Goal: Task Accomplishment & Management: Manage account settings

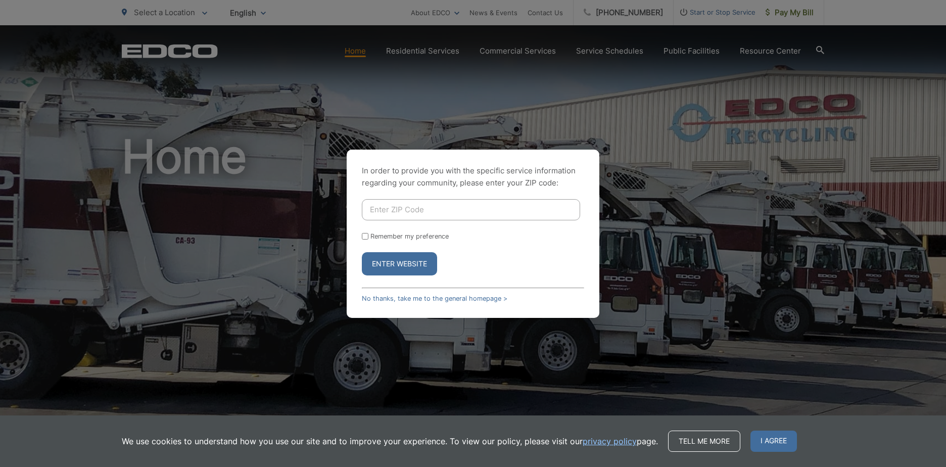
click at [435, 212] on input "Enter ZIP Code" at bounding box center [471, 209] width 218 height 21
click at [376, 299] on link "No thanks, take me to the general homepage >" at bounding box center [434, 299] width 145 height 8
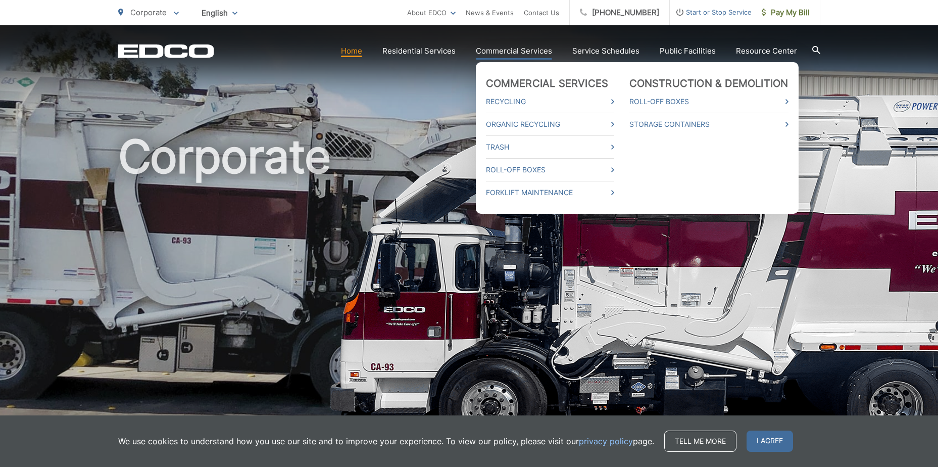
click at [511, 50] on link "Commercial Services" at bounding box center [514, 51] width 76 height 12
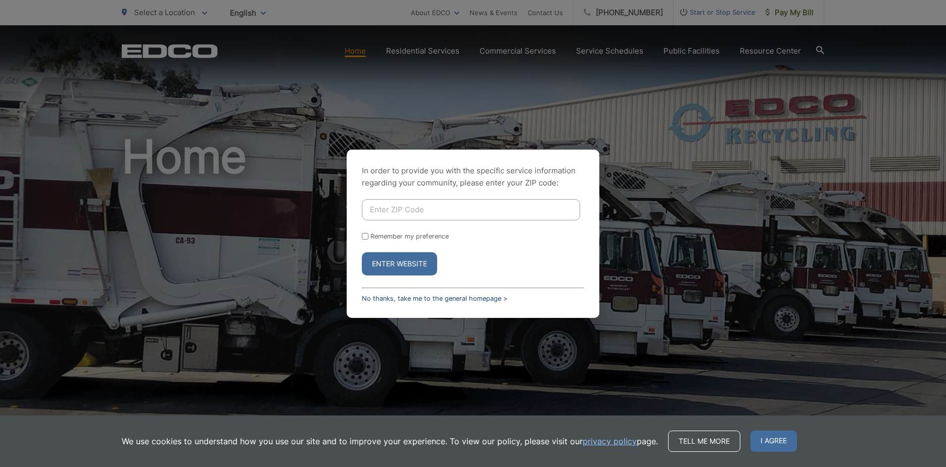
click at [403, 298] on link "No thanks, take me to the general homepage >" at bounding box center [434, 299] width 145 height 8
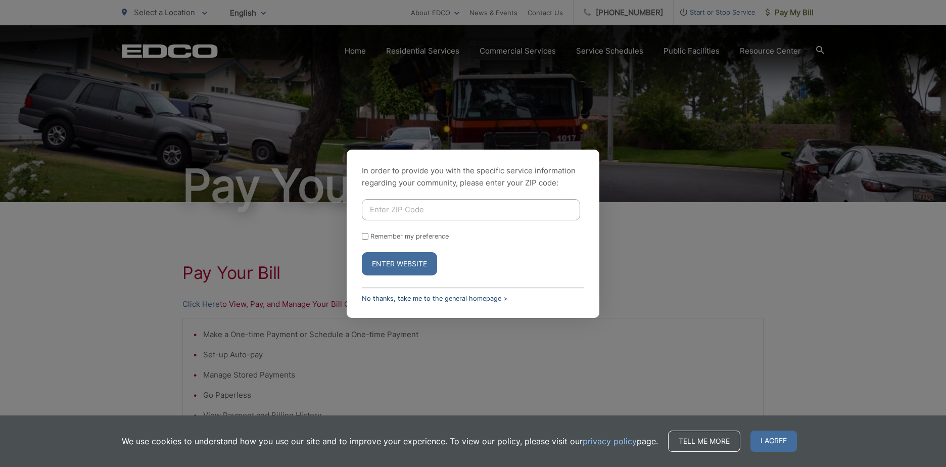
click at [386, 299] on link "No thanks, take me to the general homepage >" at bounding box center [434, 299] width 145 height 8
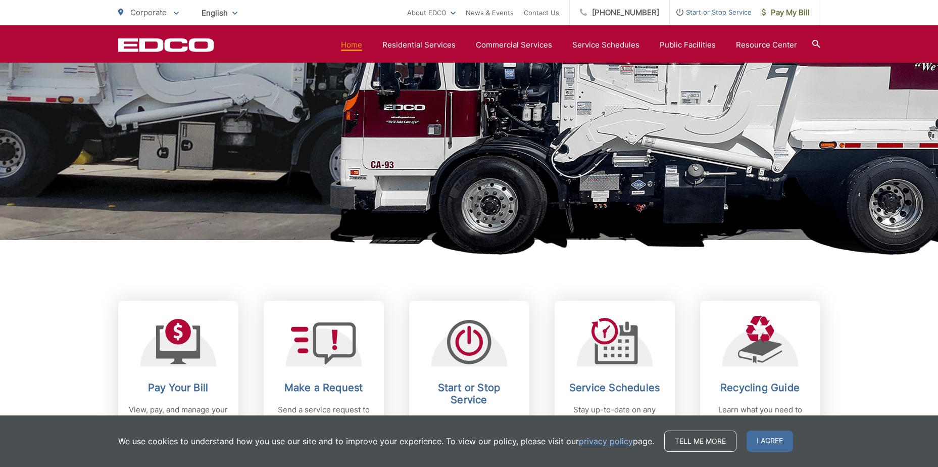
scroll to position [404, 0]
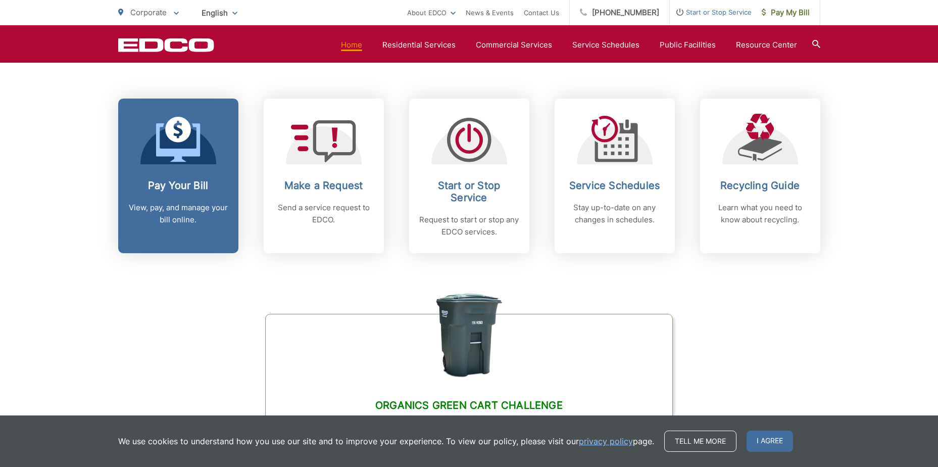
click at [174, 209] on p "View, pay, and manage your bill online." at bounding box center [178, 214] width 100 height 24
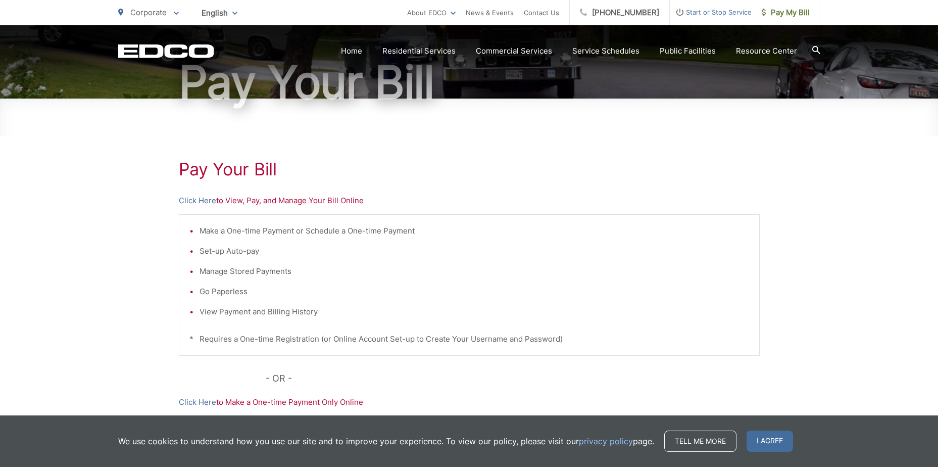
scroll to position [100, 0]
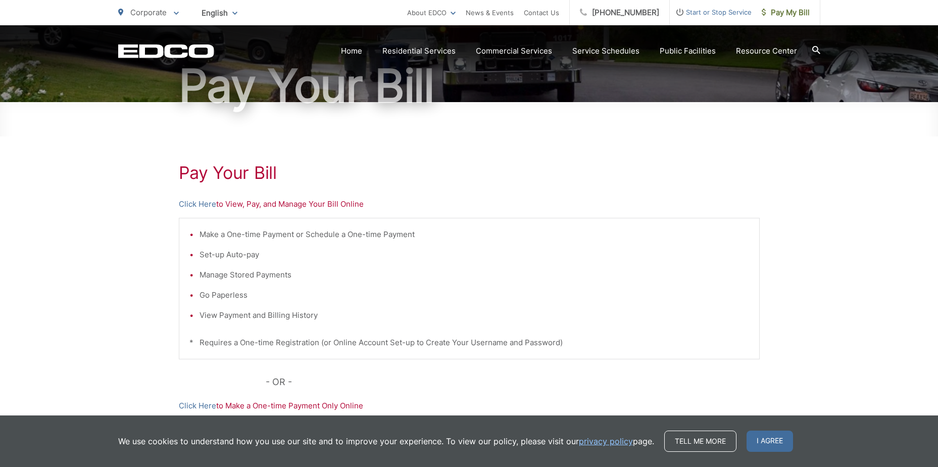
click at [337, 205] on p "Click Here to View, Pay, and Manage Your Bill Online" at bounding box center [469, 204] width 581 height 12
click at [321, 204] on p "Click Here to View, Pay, and Manage Your Bill Online" at bounding box center [469, 204] width 581 height 12
click at [209, 203] on link "Click Here" at bounding box center [197, 204] width 37 height 12
